Goal: Information Seeking & Learning: Learn about a topic

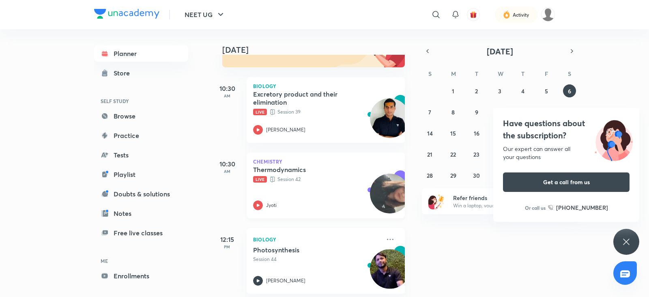
scroll to position [104, 0]
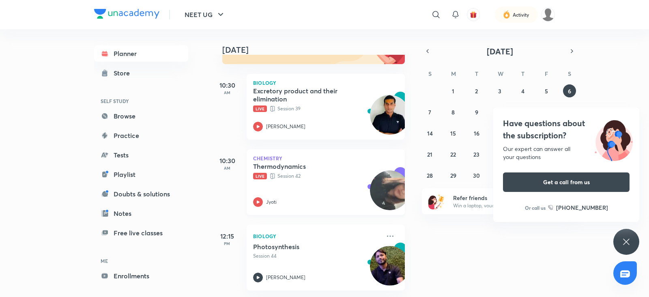
click at [258, 202] on icon at bounding box center [258, 201] width 3 height 3
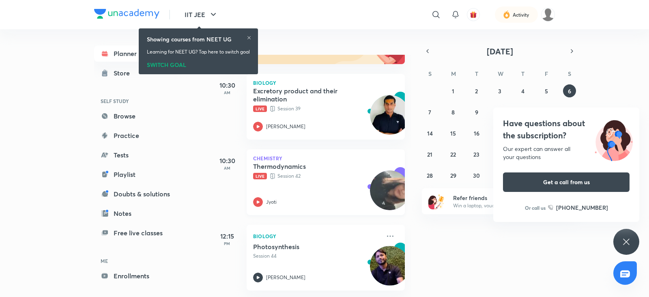
scroll to position [45, 0]
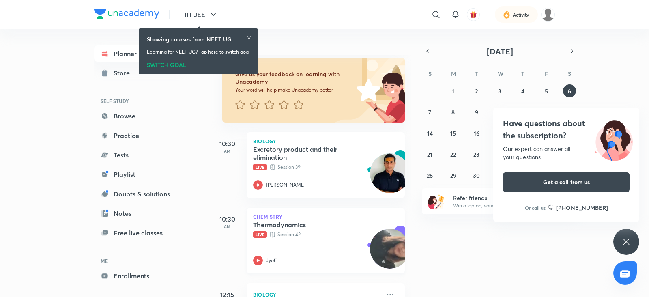
click at [334, 217] on p "Chemistry" at bounding box center [325, 216] width 145 height 5
click at [179, 65] on div "SWITCH GOAL" at bounding box center [200, 63] width 103 height 9
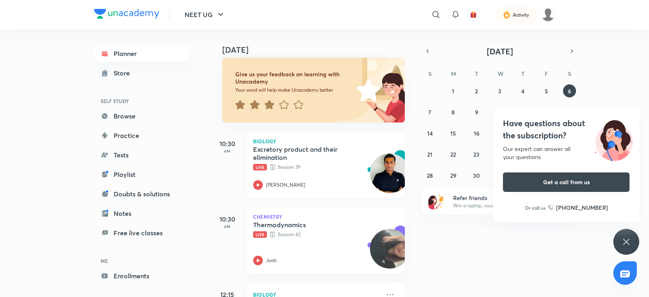
scroll to position [85, 0]
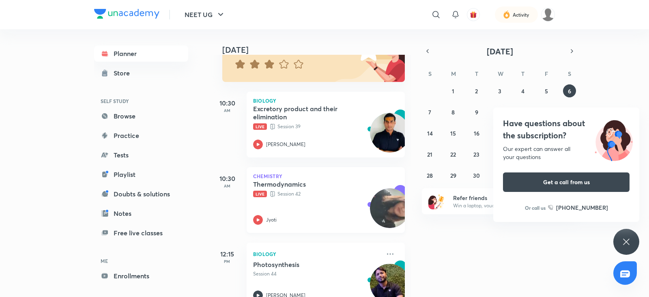
click at [257, 222] on icon at bounding box center [258, 220] width 10 height 10
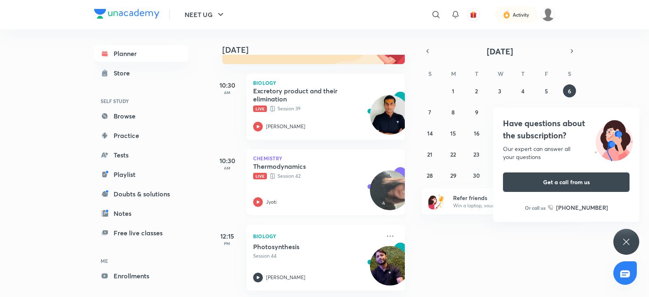
scroll to position [111, 0]
click at [256, 197] on icon at bounding box center [258, 202] width 10 height 10
click at [258, 197] on icon at bounding box center [258, 202] width 10 height 10
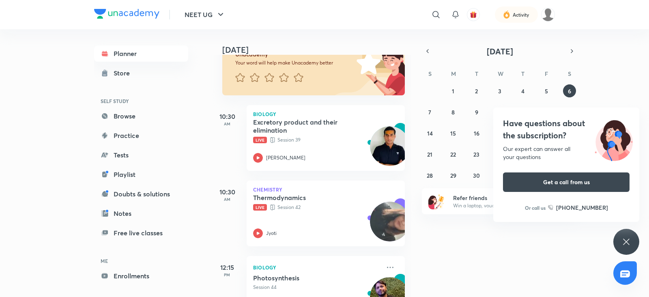
scroll to position [74, 0]
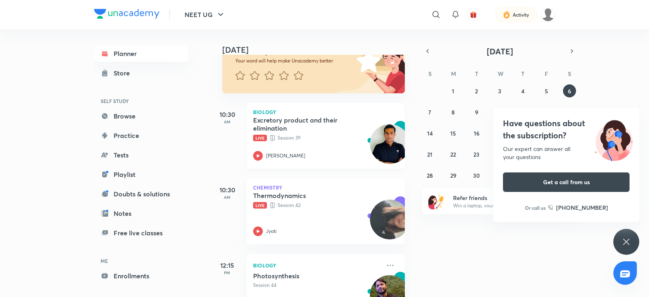
click at [257, 155] on icon at bounding box center [258, 155] width 3 height 3
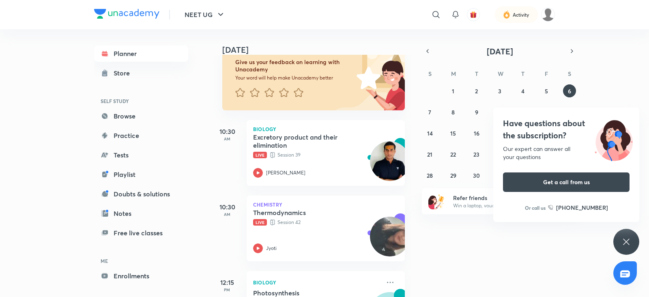
scroll to position [111, 0]
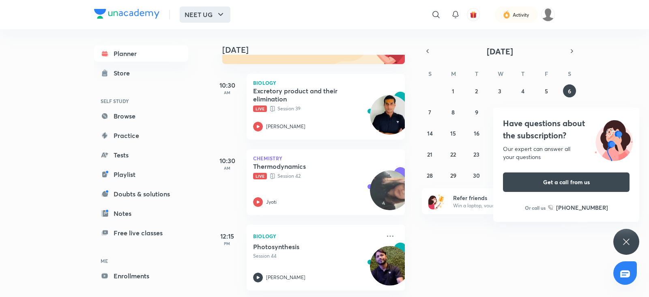
click at [222, 16] on icon "button" at bounding box center [221, 15] width 10 height 10
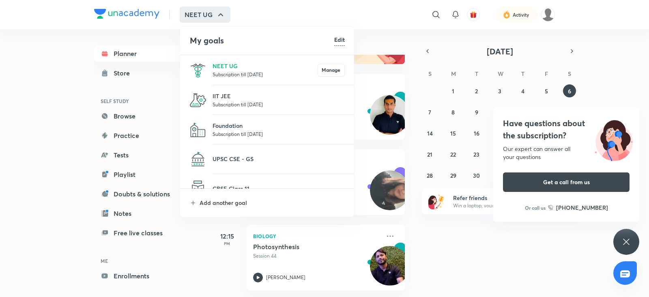
click at [229, 102] on p "Subscription till 6 Feb 2027" at bounding box center [279, 104] width 132 height 8
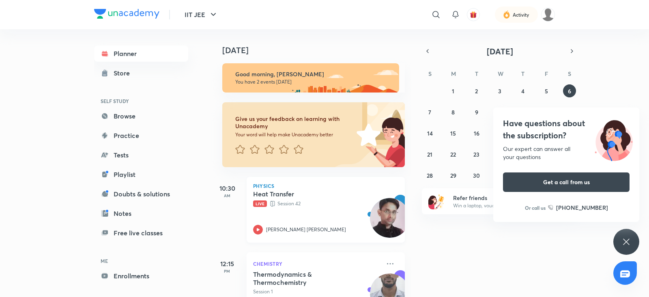
scroll to position [35, 0]
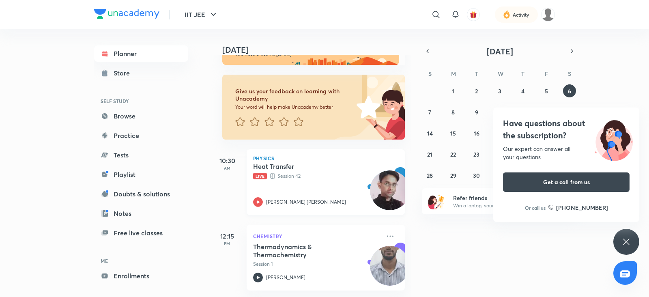
click at [259, 197] on icon at bounding box center [258, 202] width 10 height 10
